Goal: Navigation & Orientation: Understand site structure

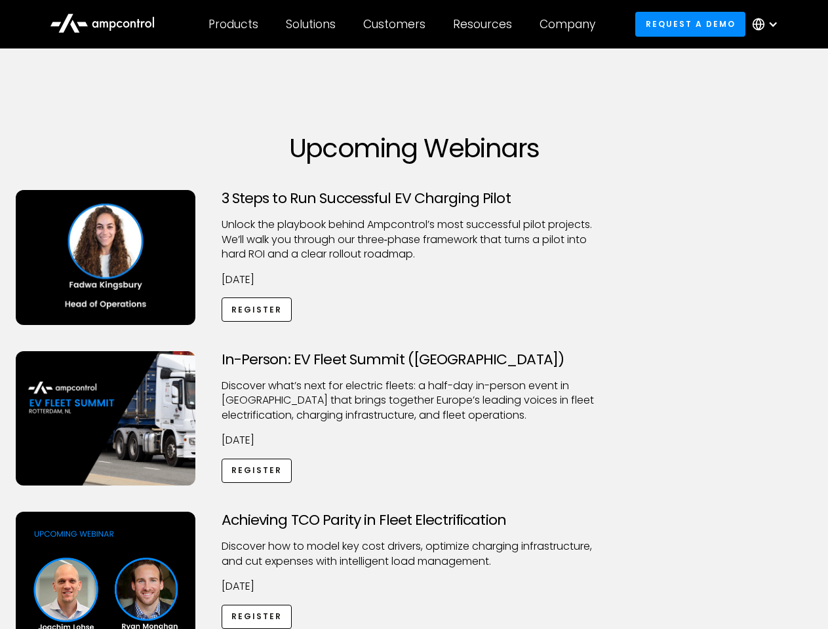
click at [403, 24] on div "Customers" at bounding box center [394, 24] width 62 height 14
click at [233, 24] on div "Products" at bounding box center [233, 24] width 50 height 14
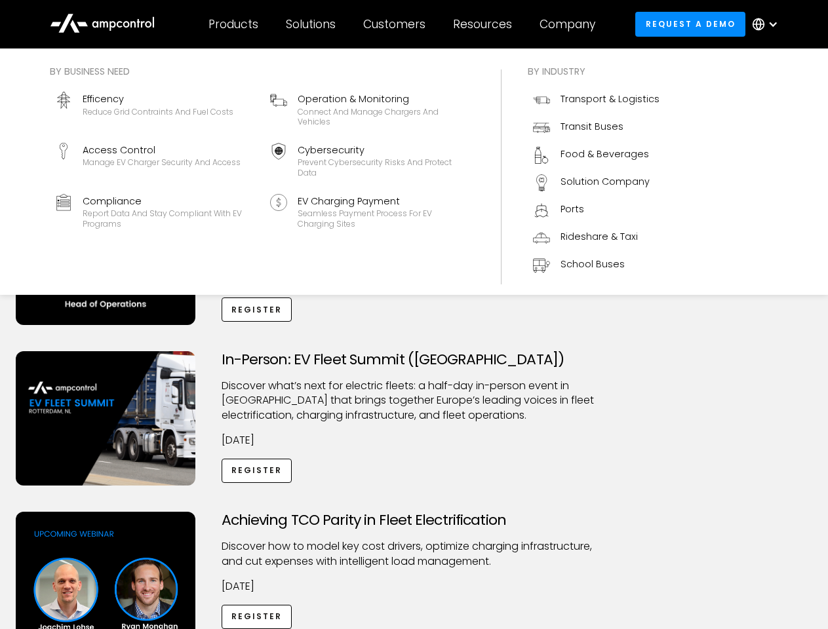
click at [311, 24] on div "Solutions" at bounding box center [311, 24] width 50 height 14
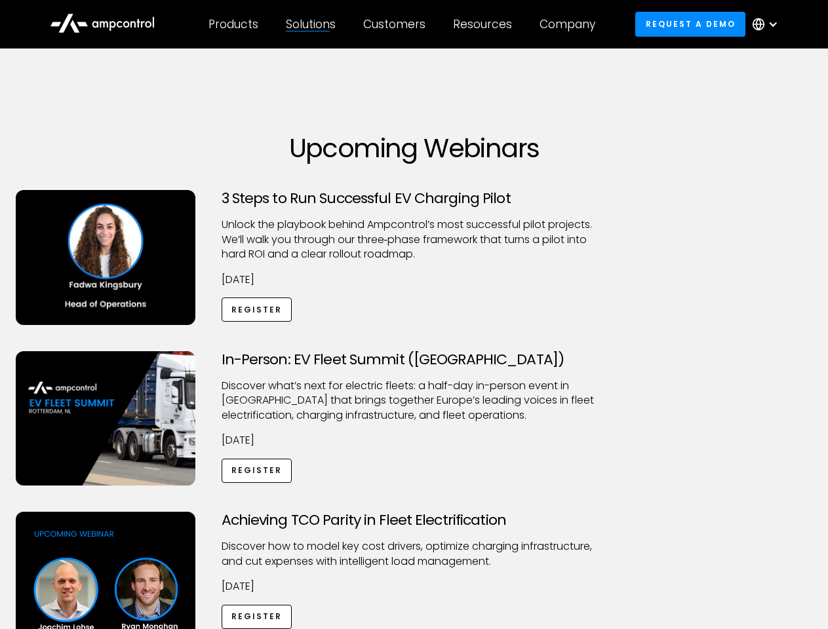
click at [397, 24] on div "Customers" at bounding box center [394, 24] width 62 height 14
click at [485, 24] on div "Resources" at bounding box center [482, 24] width 59 height 14
click at [572, 24] on div "Company" at bounding box center [568, 24] width 56 height 14
click at [768, 24] on div at bounding box center [773, 24] width 10 height 10
